Goal: Task Accomplishment & Management: Manage account settings

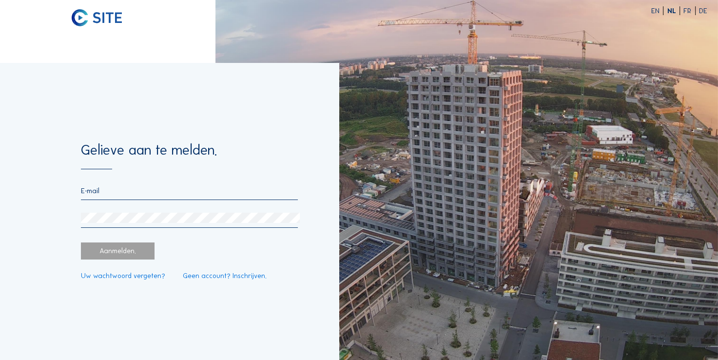
type input "[PERSON_NAME][EMAIL_ADDRESS][DOMAIN_NAME]"
click at [125, 224] on div at bounding box center [189, 220] width 217 height 15
click at [124, 256] on div "Aanmelden." at bounding box center [117, 250] width 73 height 17
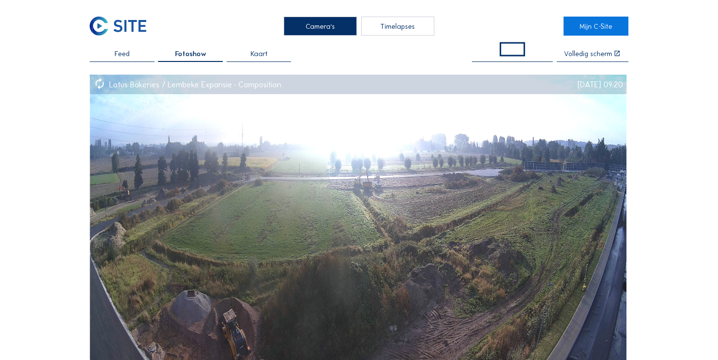
click at [648, 79] on div "Camera's Timelapses Mijn C-Site Feed Fotoshow Kaart Volledig scherm Lotus Baker…" at bounding box center [359, 357] width 718 height 715
click at [382, 33] on div "Timelapses" at bounding box center [397, 26] width 73 height 19
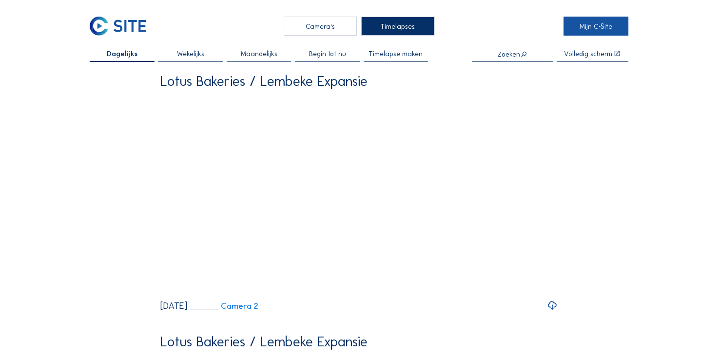
click at [575, 30] on link "Mijn C-Site" at bounding box center [596, 26] width 65 height 19
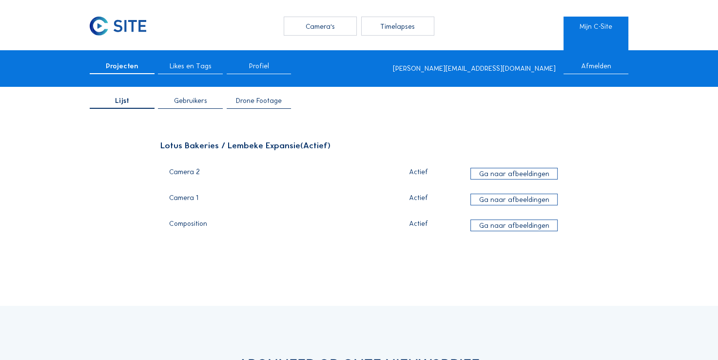
click at [269, 69] on span "Profiel" at bounding box center [259, 65] width 20 height 7
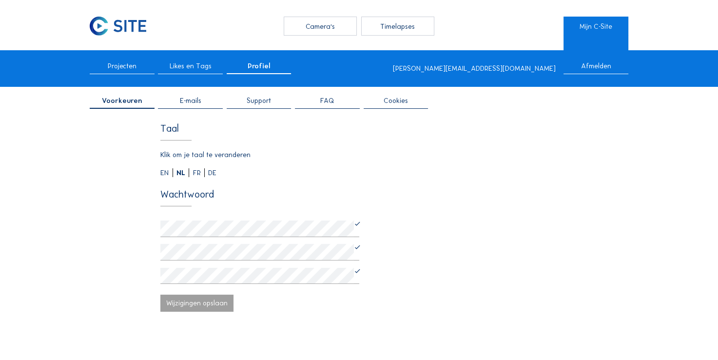
click at [119, 35] on img at bounding box center [118, 26] width 57 height 19
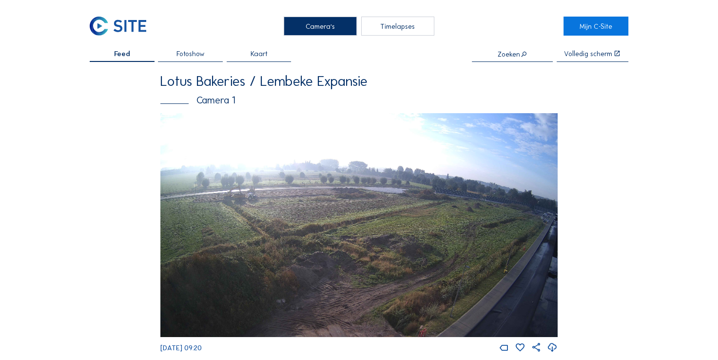
click at [180, 50] on span "Fotoshow" at bounding box center [191, 53] width 28 height 7
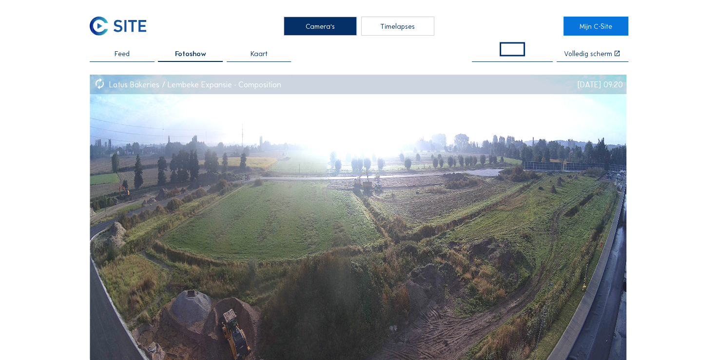
click at [608, 36] on div "Camera's Timelapses Mijn C-Site Feed Fotoshow Kaart Volledig scherm Lotus Baker…" at bounding box center [359, 357] width 718 height 715
click at [589, 28] on link "Mijn C-Site" at bounding box center [596, 26] width 65 height 19
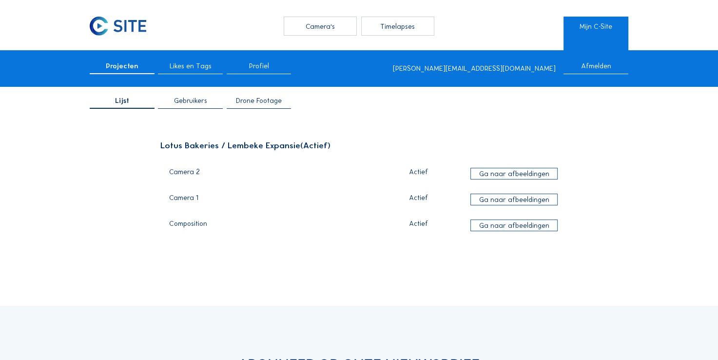
click at [185, 106] on div "Gebruikers" at bounding box center [190, 103] width 65 height 12
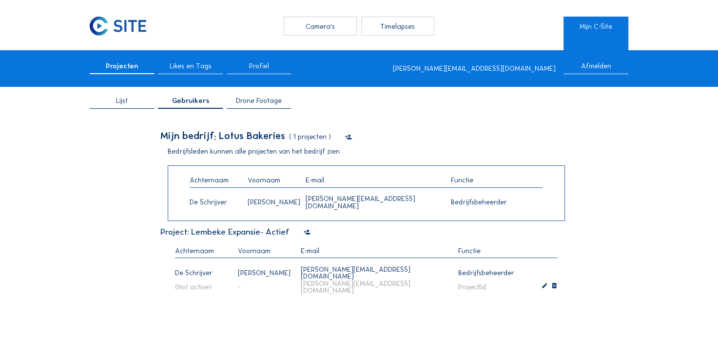
click at [307, 232] on icon at bounding box center [307, 232] width 7 height 9
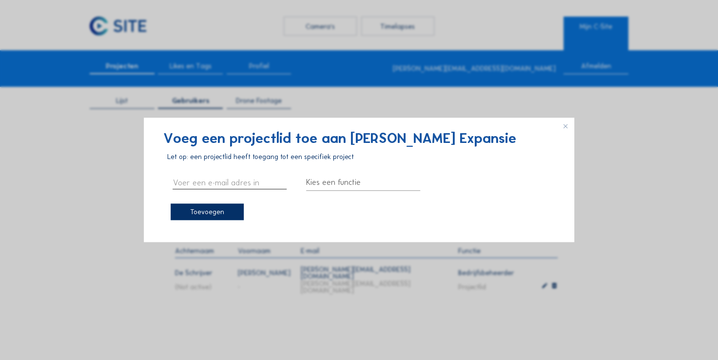
click at [222, 184] on input "text" at bounding box center [230, 182] width 114 height 13
type input "[PERSON_NAME][EMAIL_ADDRESS][DOMAIN_NAME]"
click at [325, 181] on div at bounding box center [363, 183] width 114 height 16
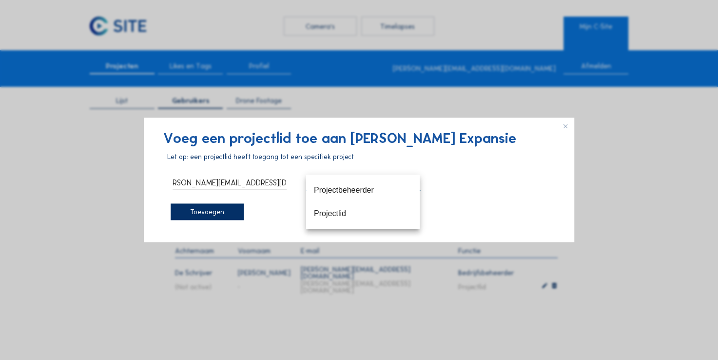
scroll to position [0, 0]
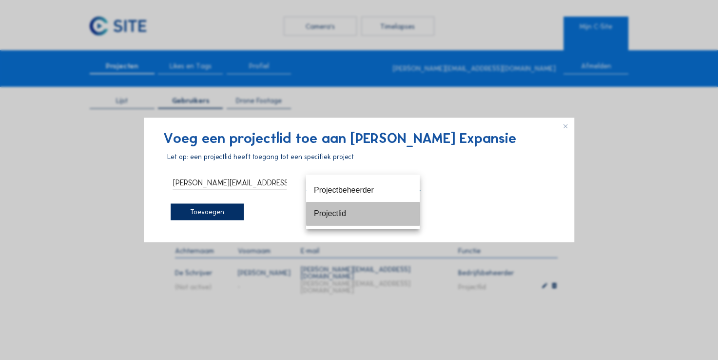
click at [331, 217] on div "Projectlid" at bounding box center [363, 213] width 98 height 9
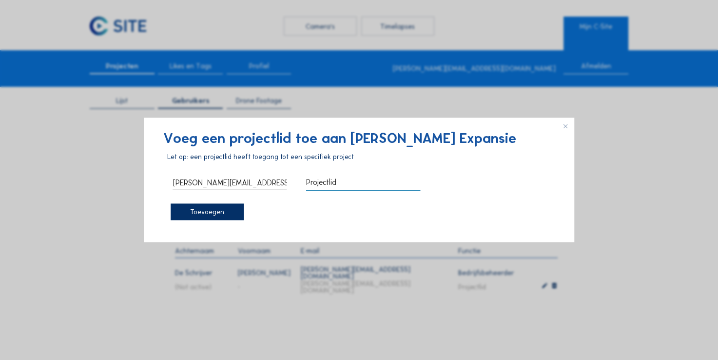
click at [220, 207] on div "Toevoegen" at bounding box center [207, 211] width 73 height 17
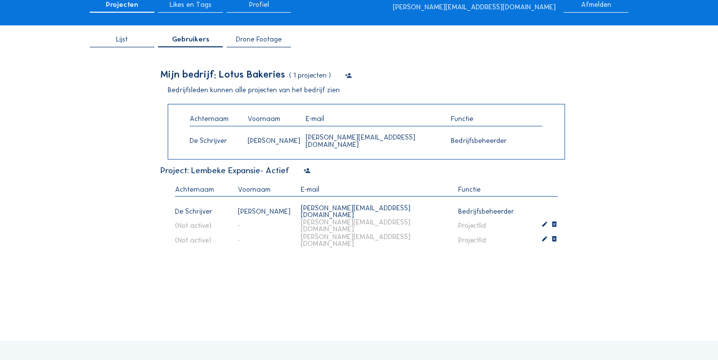
scroll to position [62, 0]
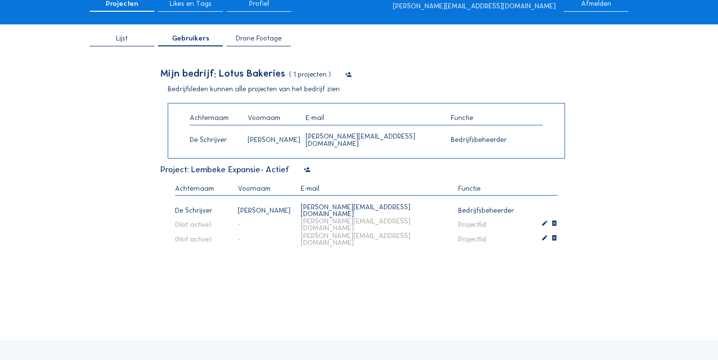
click at [319, 225] on div "[PERSON_NAME][EMAIL_ADDRESS][DOMAIN_NAME]" at bounding box center [374, 225] width 158 height 26
drag, startPoint x: 319, startPoint y: 225, endPoint x: 305, endPoint y: 225, distance: 14.1
click at [305, 225] on div "[PERSON_NAME][EMAIL_ADDRESS][DOMAIN_NAME]" at bounding box center [374, 225] width 158 height 26
